Goal: Navigation & Orientation: Find specific page/section

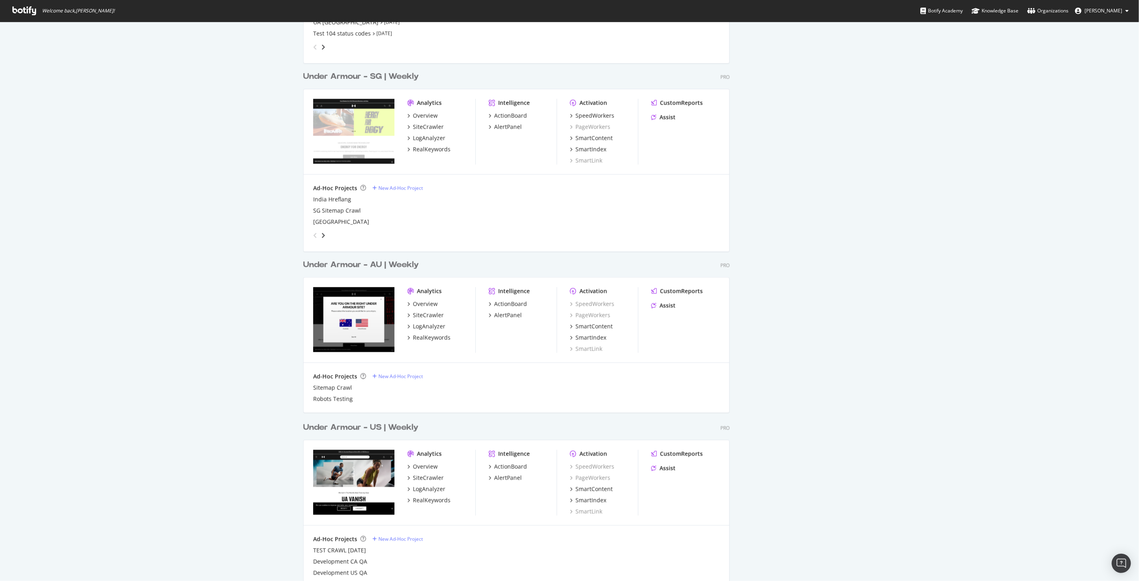
scroll to position [979, 0]
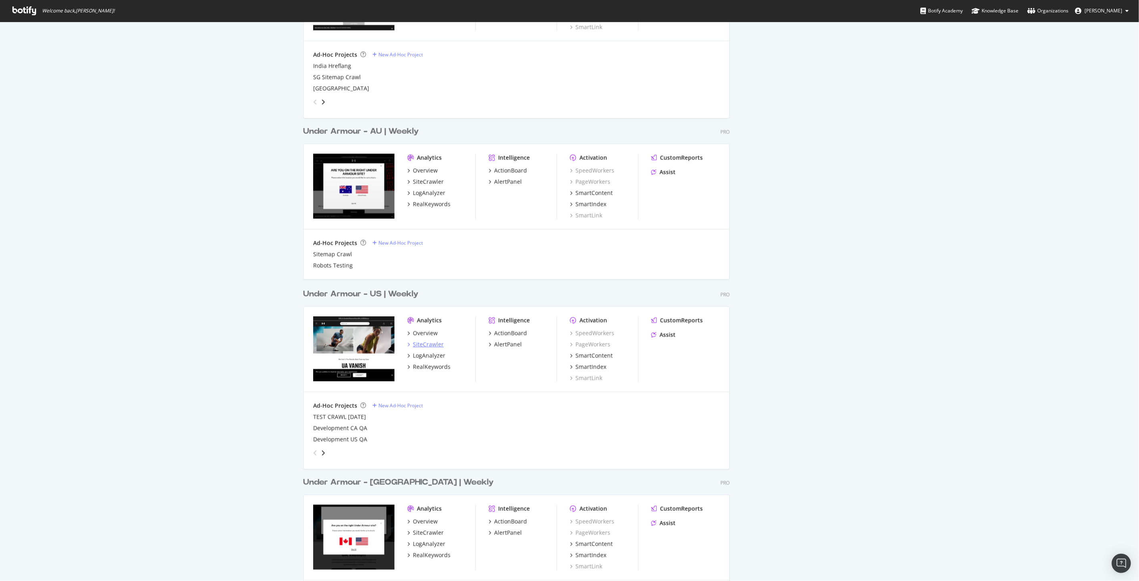
click at [429, 346] on div "SiteCrawler" at bounding box center [428, 345] width 31 height 8
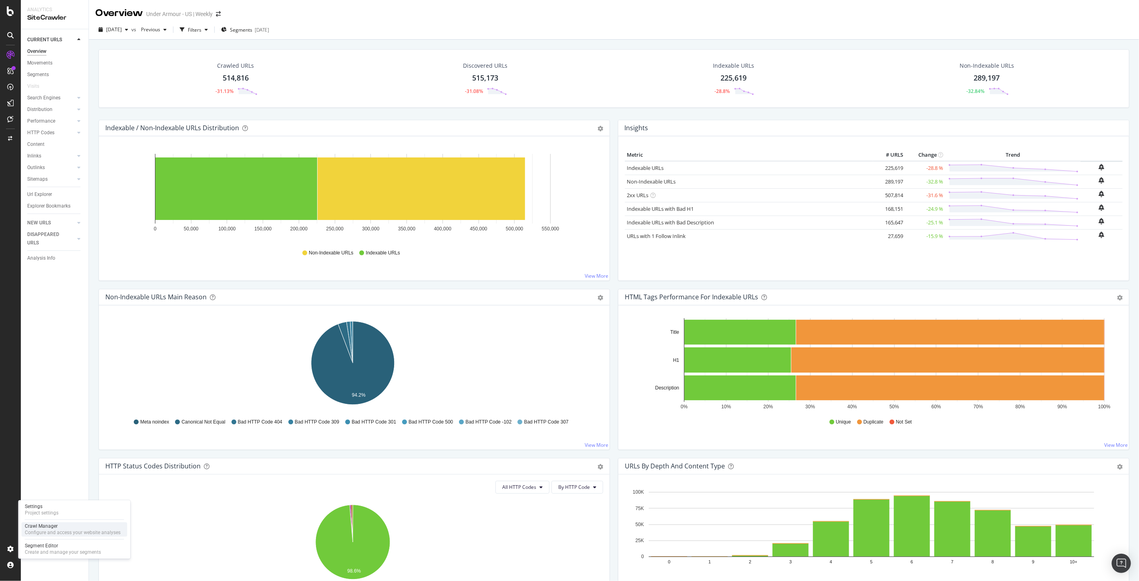
click at [50, 530] on div "Configure and access your website analyses" at bounding box center [73, 532] width 96 height 6
